Goal: Task Accomplishment & Management: Manage account settings

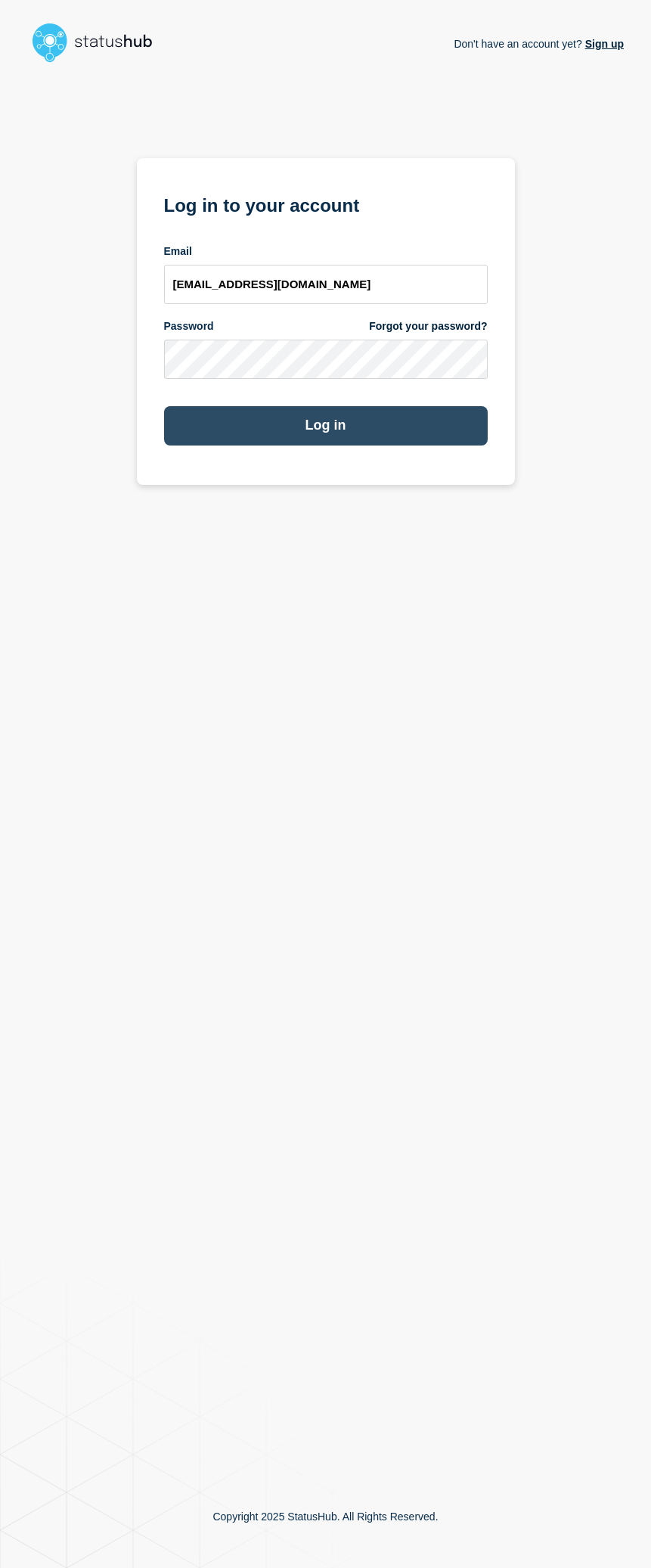
click at [353, 431] on button "Log in" at bounding box center [326, 426] width 324 height 40
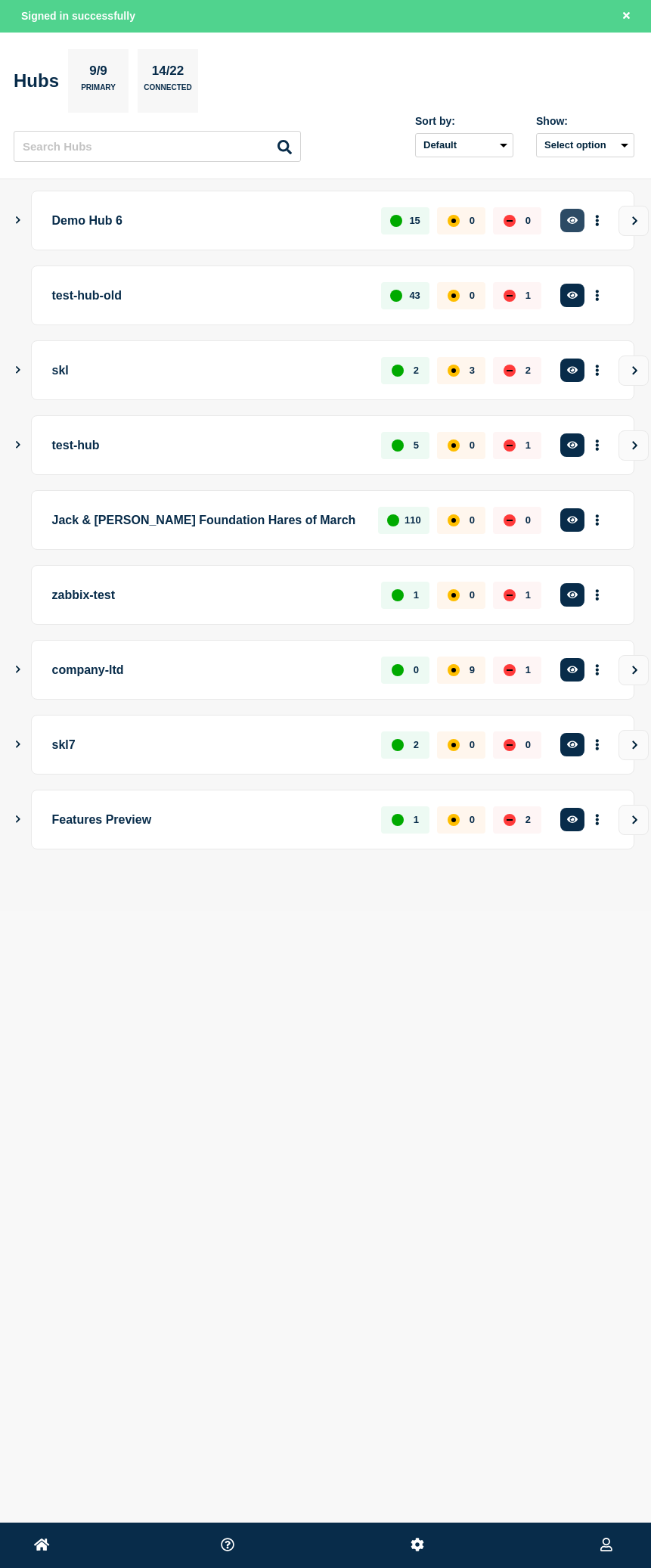
click at [576, 226] on icon "button" at bounding box center [572, 221] width 11 height 10
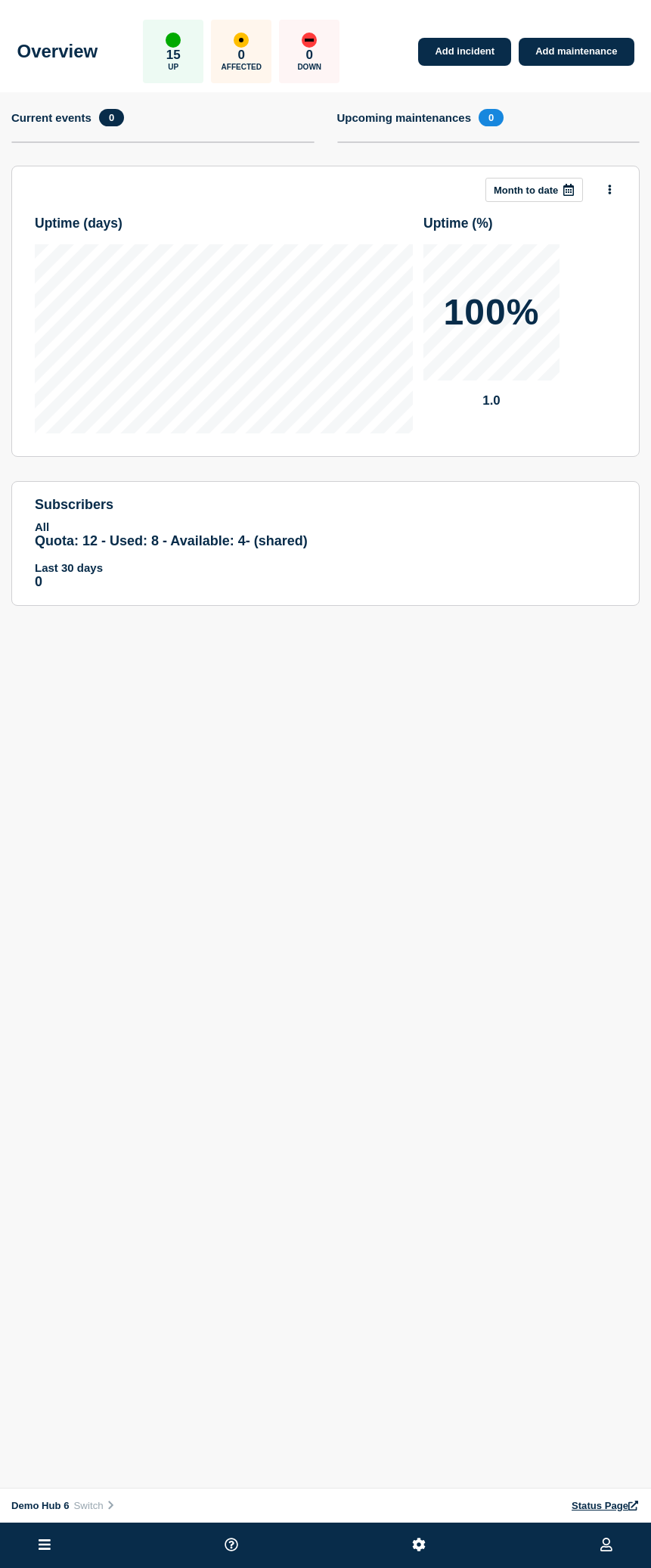
click at [26, 1556] on ul at bounding box center [326, 1545] width 651 height 45
click at [40, 1550] on icon at bounding box center [45, 1544] width 12 height 14
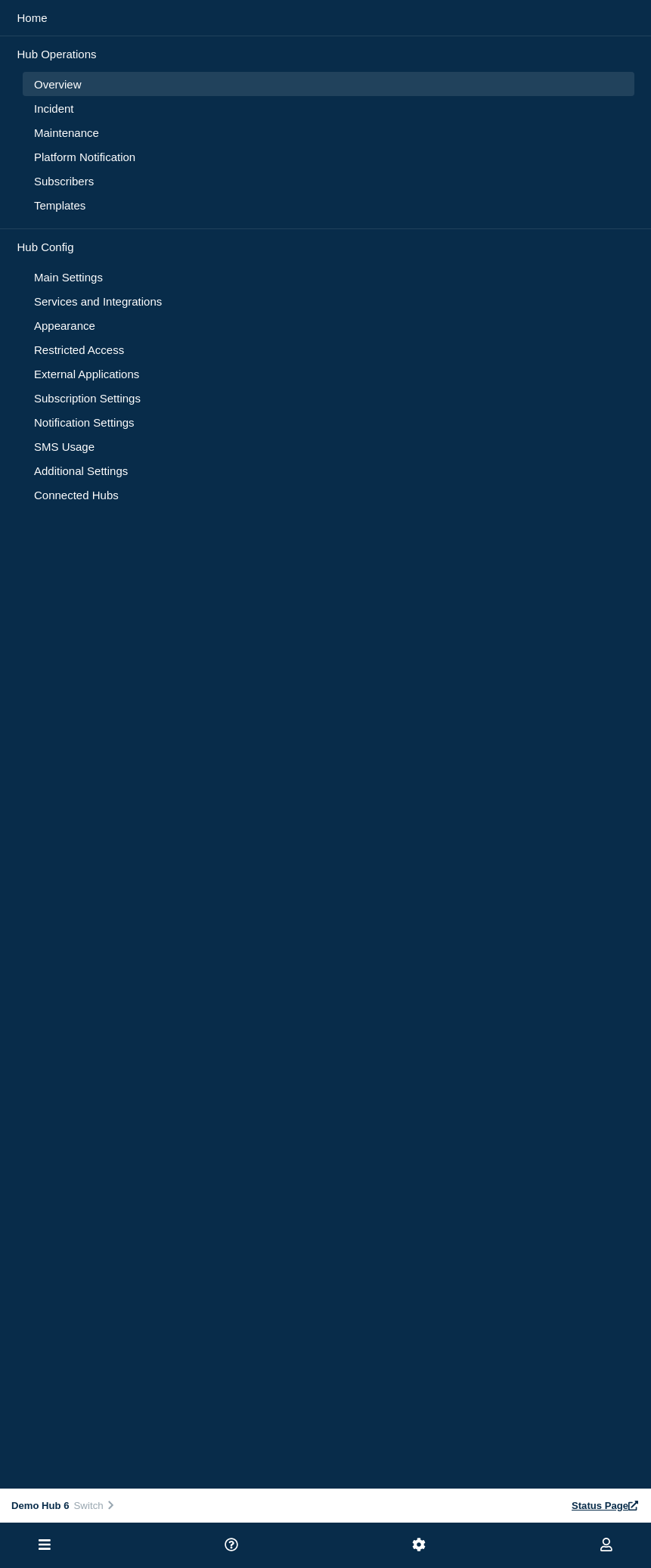
click at [101, 428] on link "Notification Settings" at bounding box center [328, 422] width 589 height 13
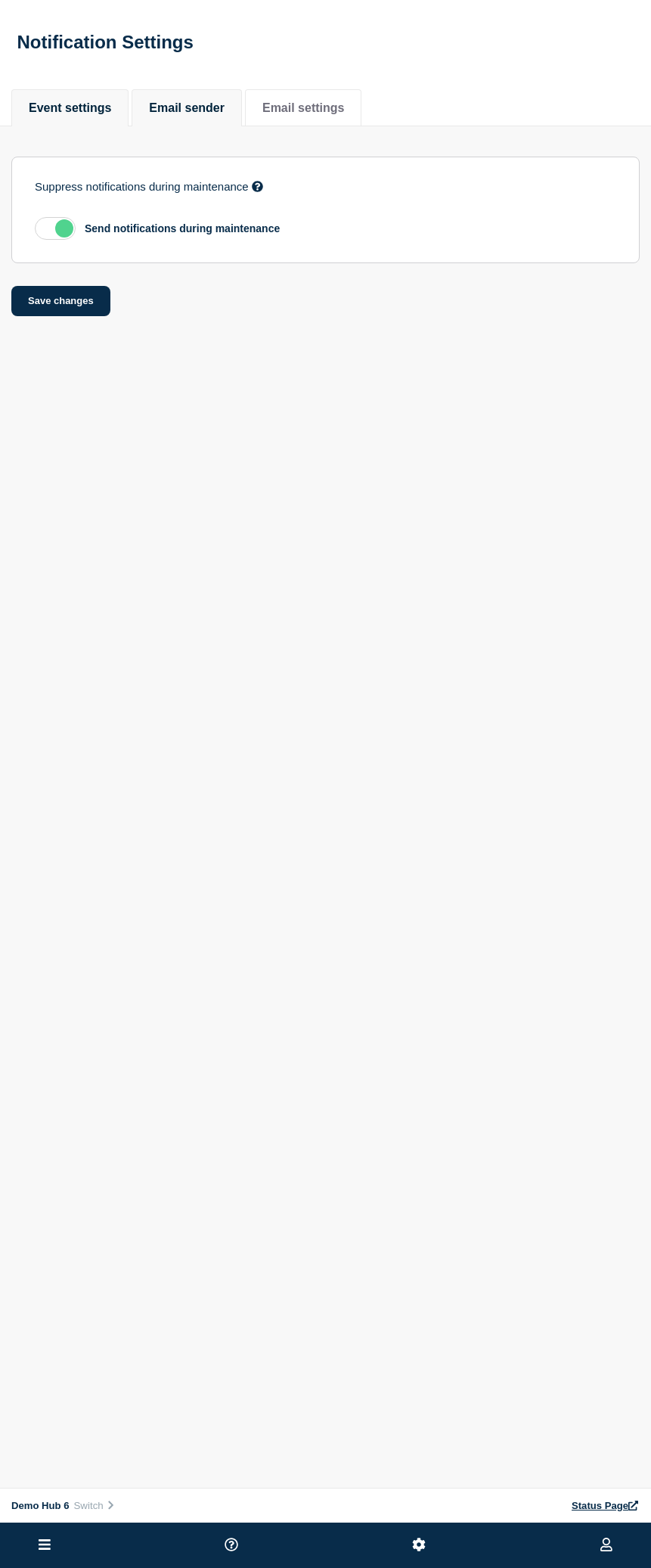
click at [183, 113] on button "Email sender" at bounding box center [187, 108] width 76 height 13
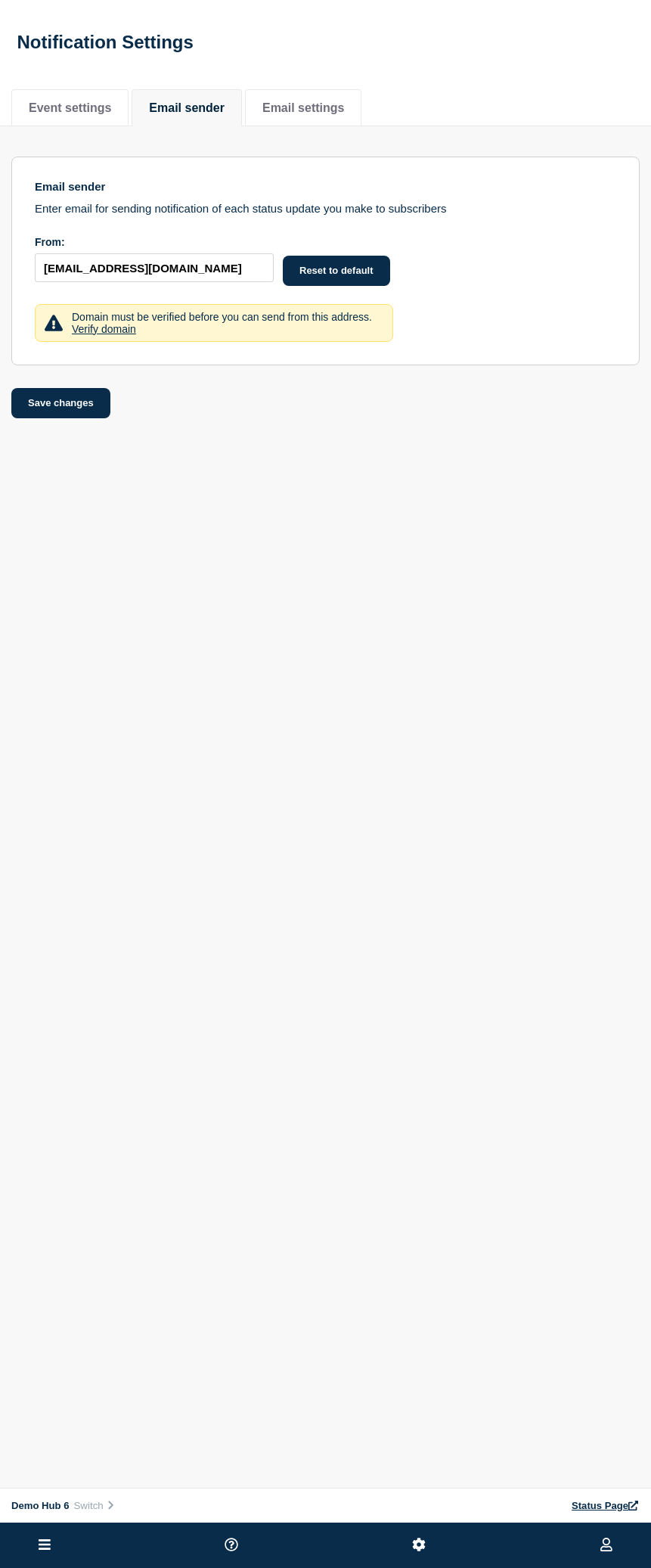
click at [453, 339] on section "Email sender Enter email for sending notification of each status update you mak…" at bounding box center [325, 261] width 628 height 209
click at [91, 335] on link "Verify domain" at bounding box center [103, 329] width 64 height 12
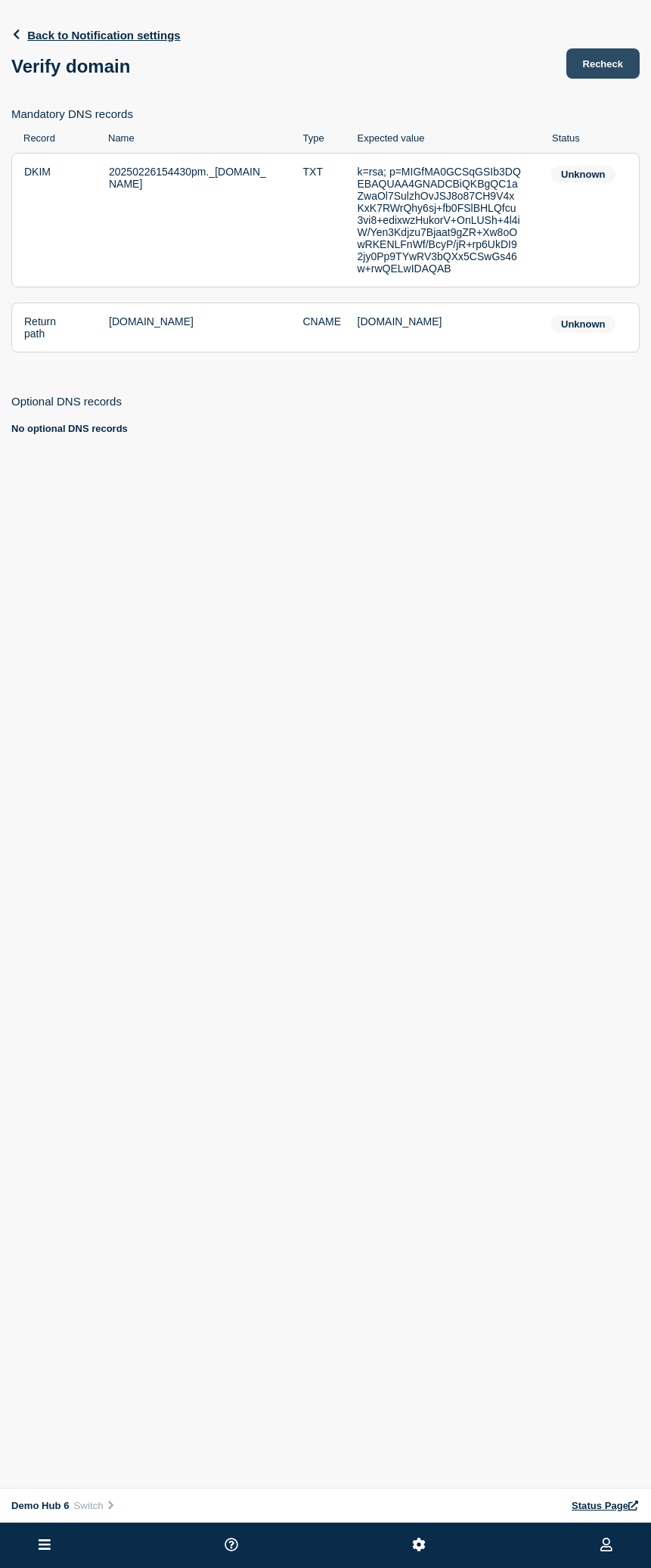
click at [631, 61] on button "Recheck" at bounding box center [602, 64] width 73 height 30
